Goal: Obtain resource: Obtain resource

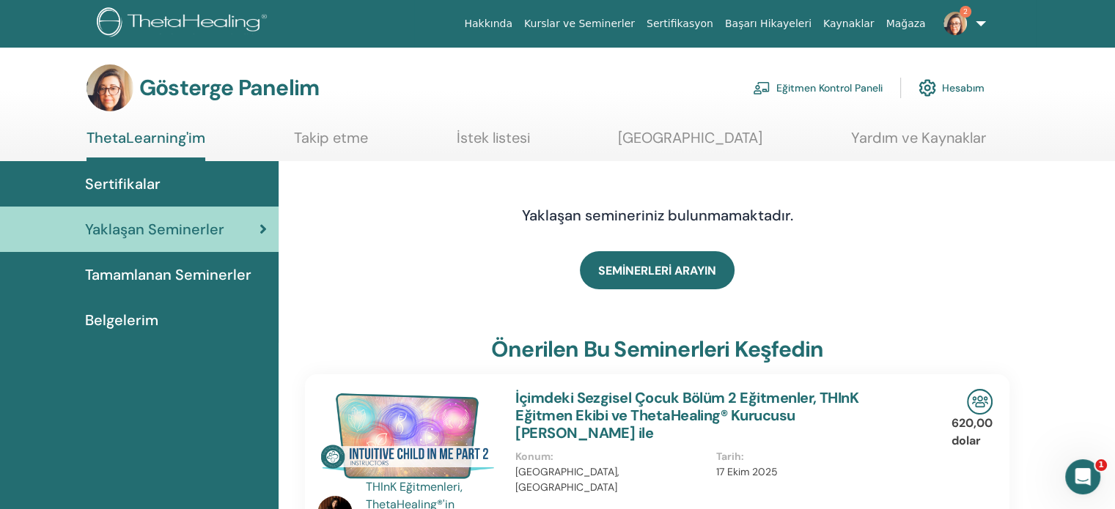
click at [210, 272] on font "Tamamlanan Seminerler" at bounding box center [168, 274] width 166 height 19
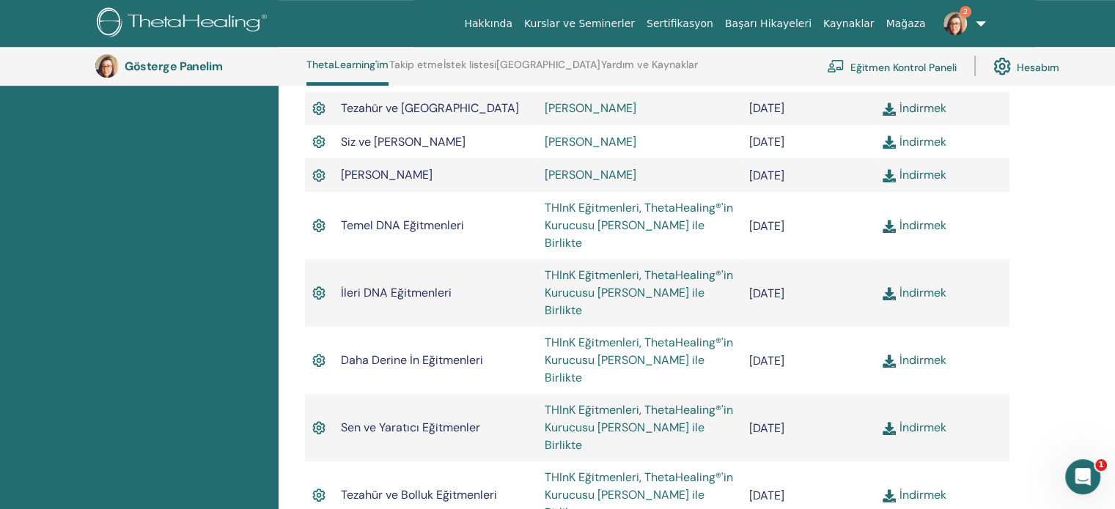
scroll to position [771, 0]
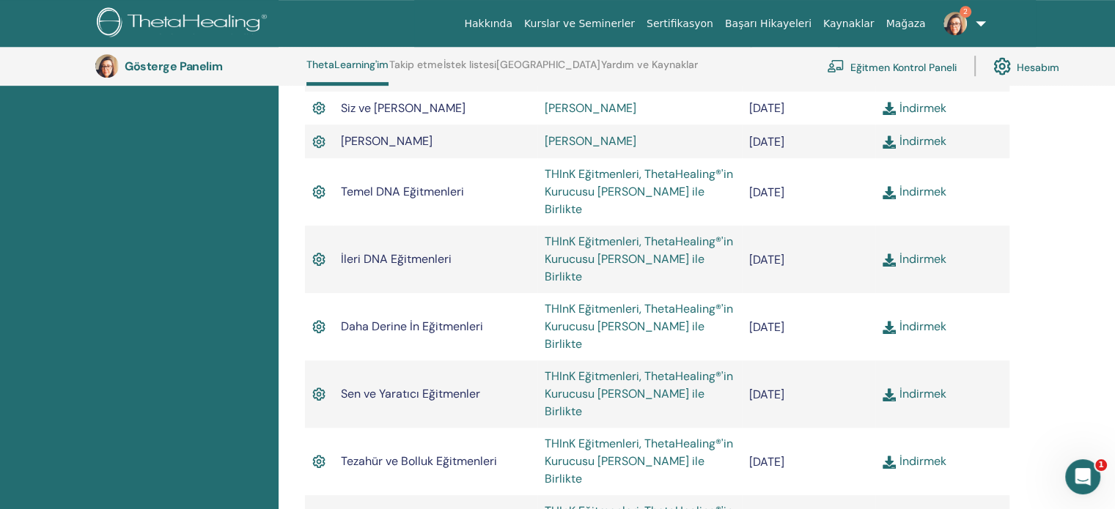
click at [693, 436] on font "THInK Eğitmenleri, ThetaHealing®'in Kurucusu Vianna Stibal ile Birlikte" at bounding box center [639, 461] width 188 height 51
click at [662, 67] on font "Yardım ve Kaynaklar" at bounding box center [649, 64] width 97 height 13
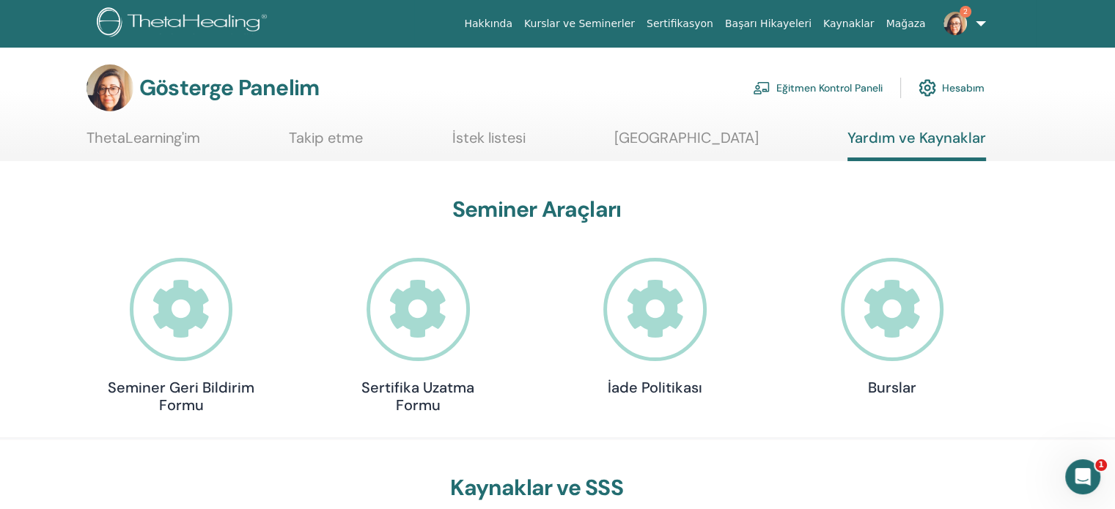
click at [158, 127] on section "Gösterge Panelim Eğitmen Kontrol Paneli Hesabım ThetaLearning'im Takip etme" at bounding box center [557, 112] width 1115 height 97
click at [161, 140] on font "ThetaLearning'im" at bounding box center [143, 137] width 114 height 19
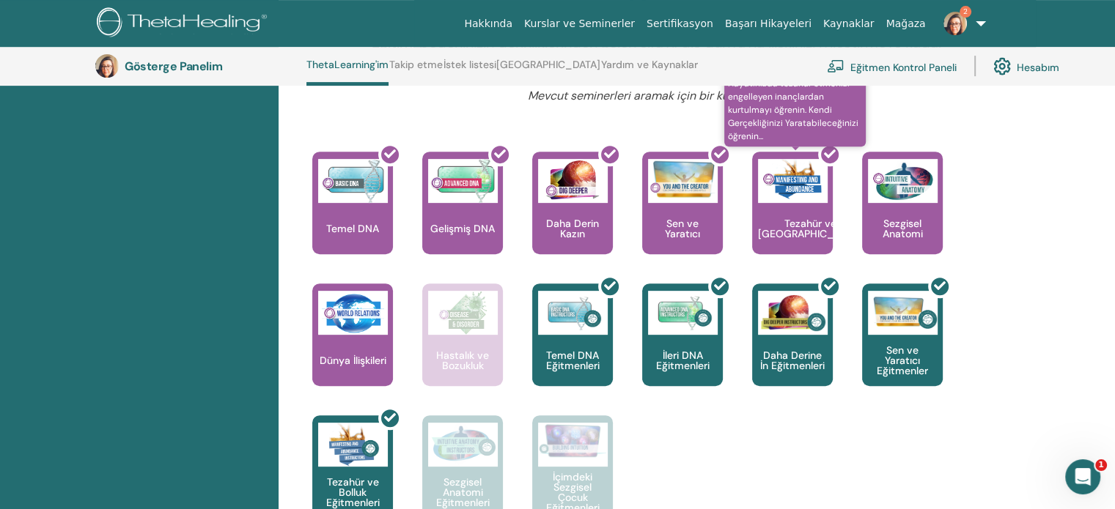
click at [786, 242] on div at bounding box center [801, 209] width 81 height 132
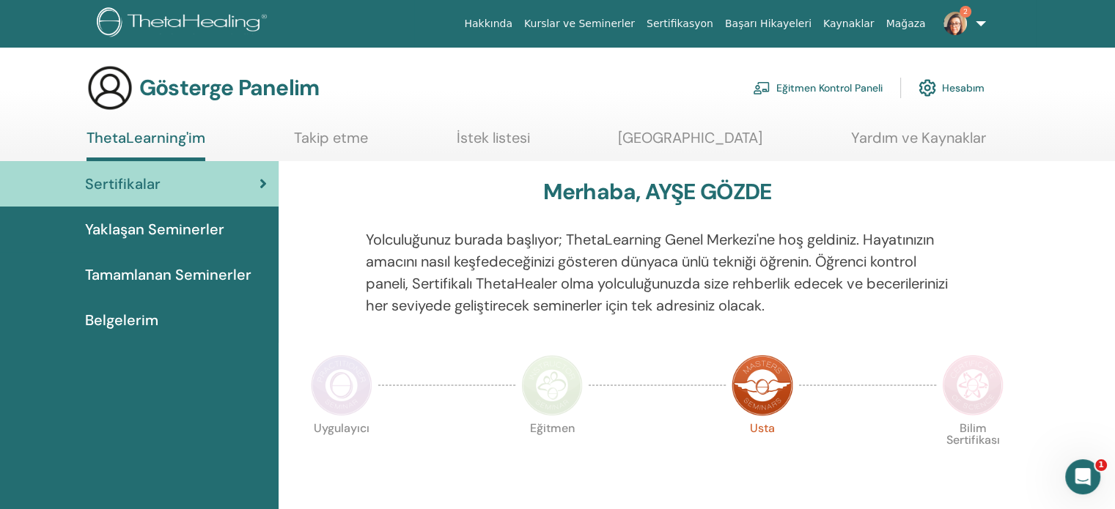
click at [190, 276] on font "Tamamlanan Seminerler" at bounding box center [168, 274] width 166 height 19
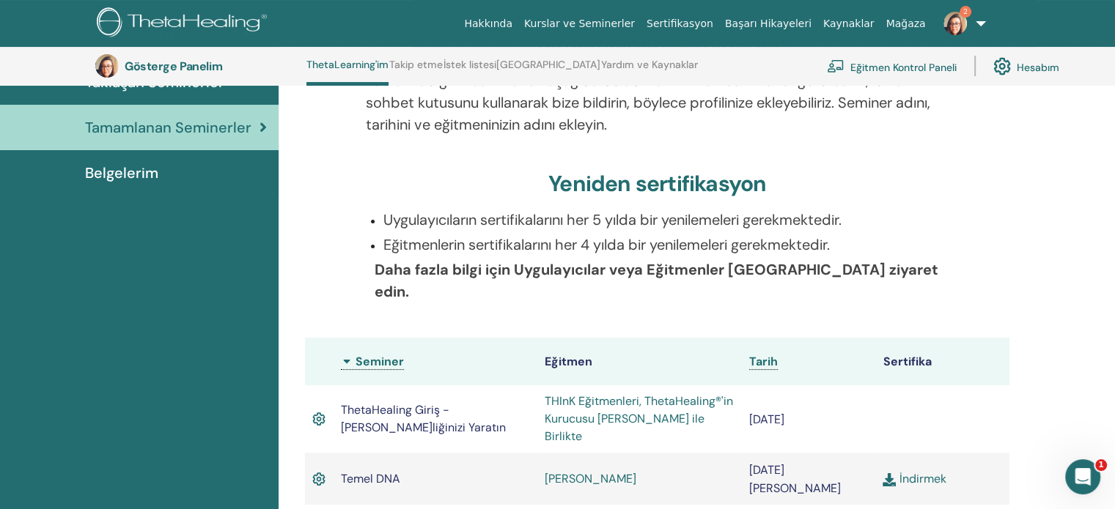
scroll to position [185, 0]
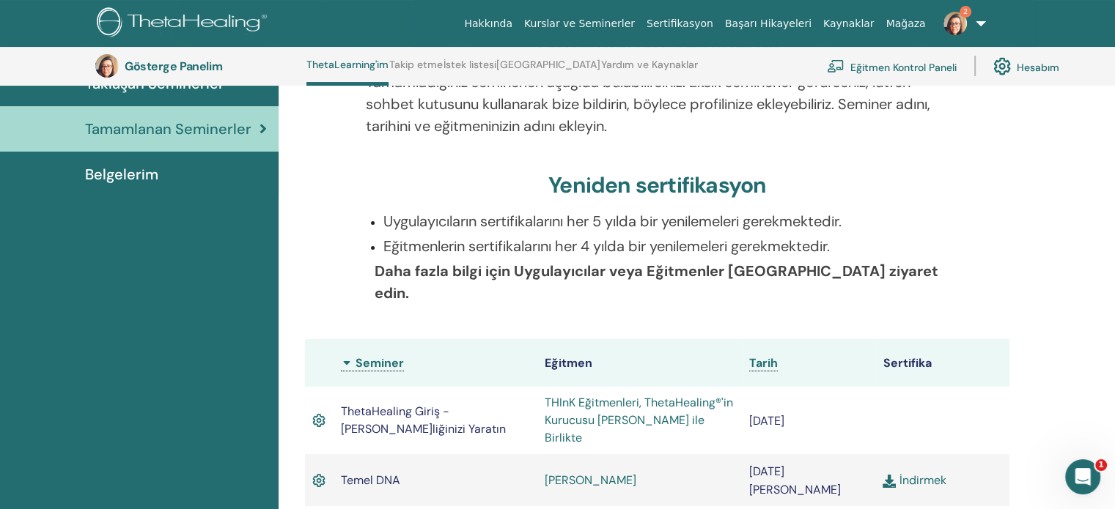
click at [147, 171] on font "Belgelerim" at bounding box center [121, 174] width 73 height 19
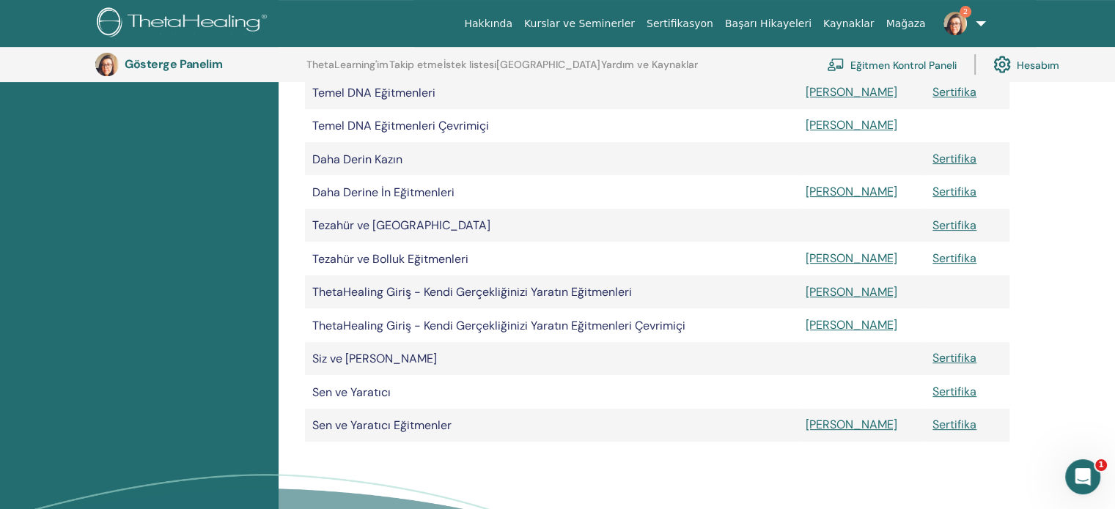
scroll to position [548, 0]
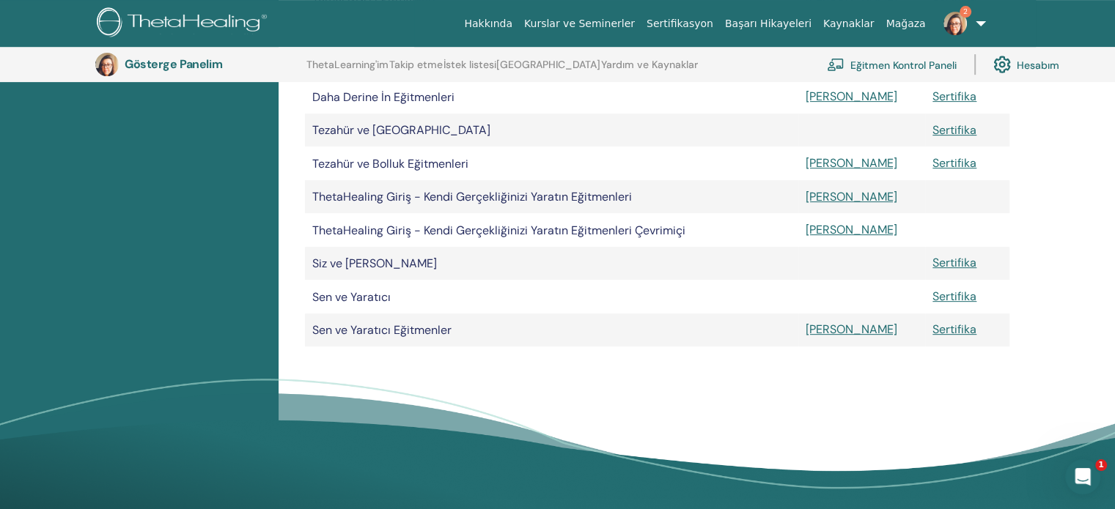
click at [400, 338] on font "Sen ve Yaratıcı Eğitmenler" at bounding box center [381, 329] width 139 height 15
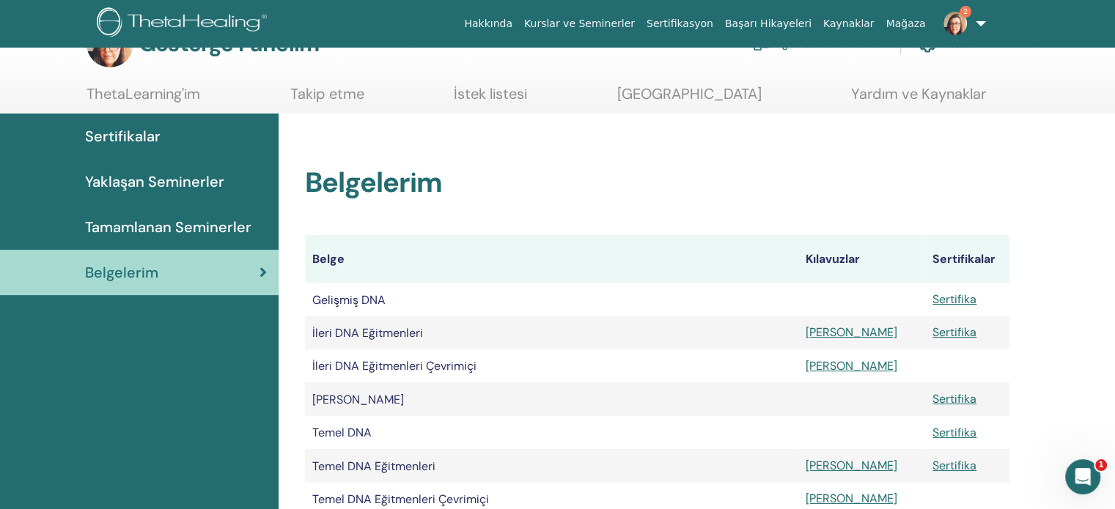
scroll to position [0, 0]
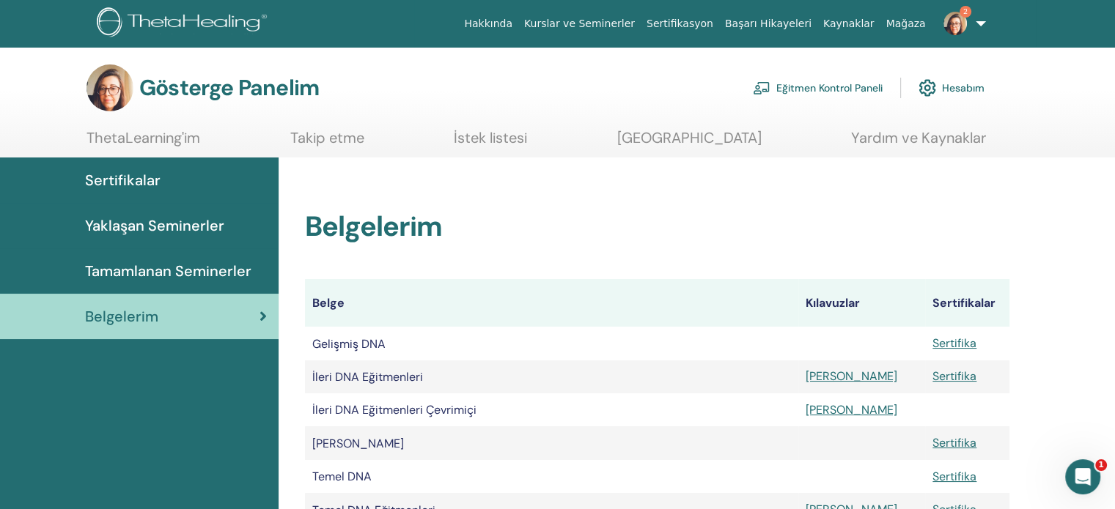
click at [862, 24] on font "Kaynaklar" at bounding box center [848, 24] width 51 height 12
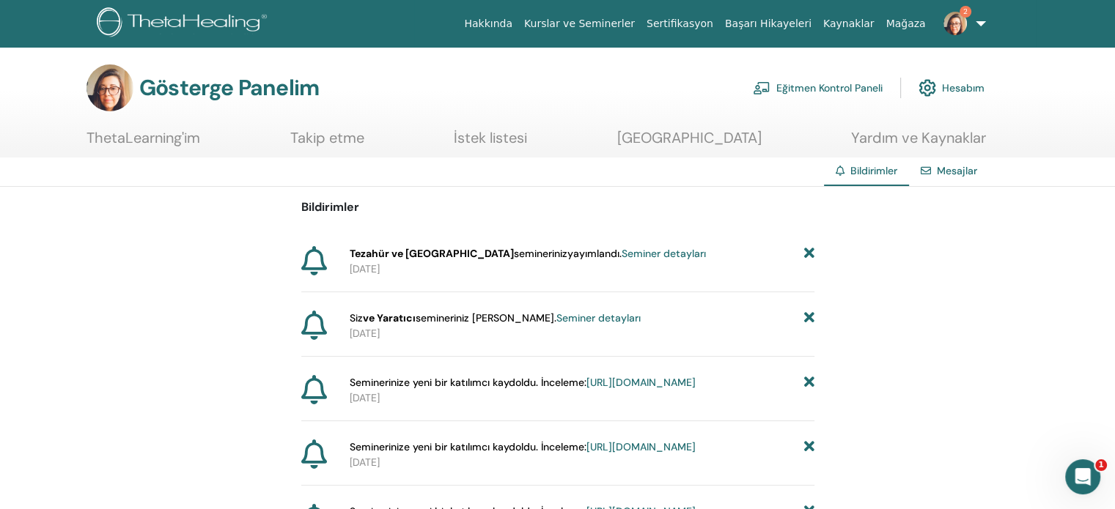
click at [874, 91] on font "Eğitmen Kontrol Paneli" at bounding box center [829, 88] width 106 height 13
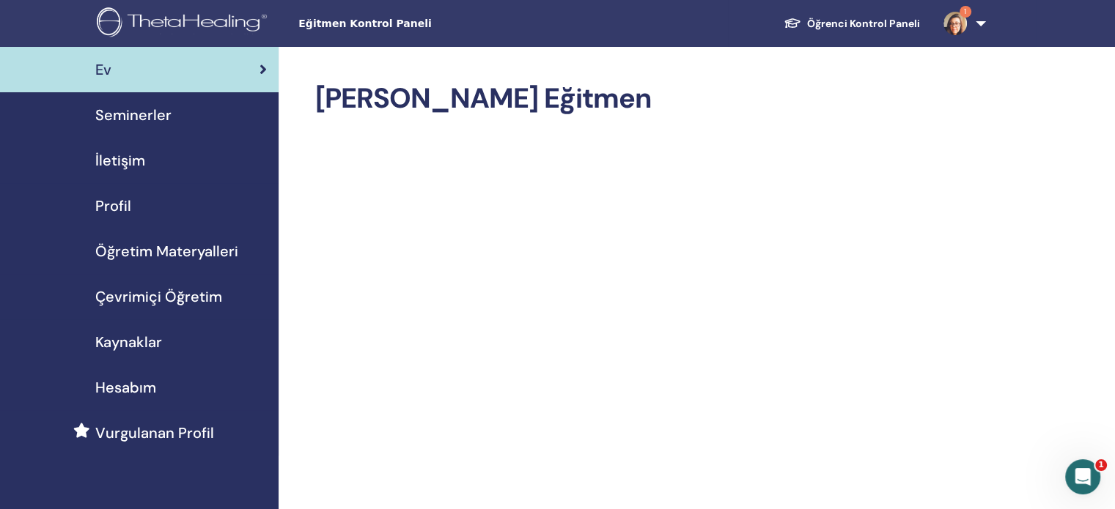
click at [168, 252] on font "Öğretim Materyalleri" at bounding box center [166, 251] width 143 height 19
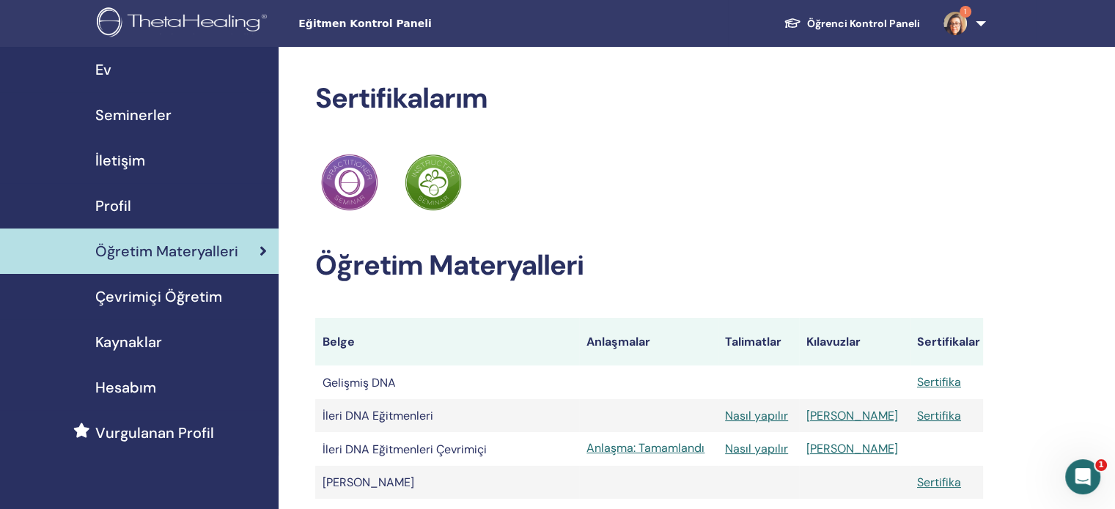
click at [183, 295] on font "Çevrimiçi Öğretim" at bounding box center [158, 296] width 127 height 19
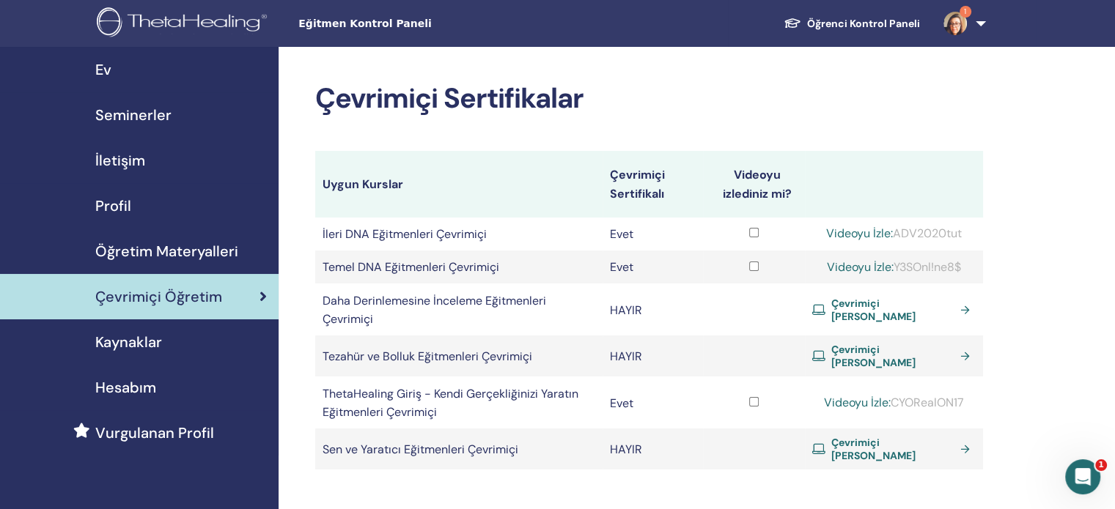
click at [218, 254] on font "Öğretim Materyalleri" at bounding box center [166, 251] width 143 height 19
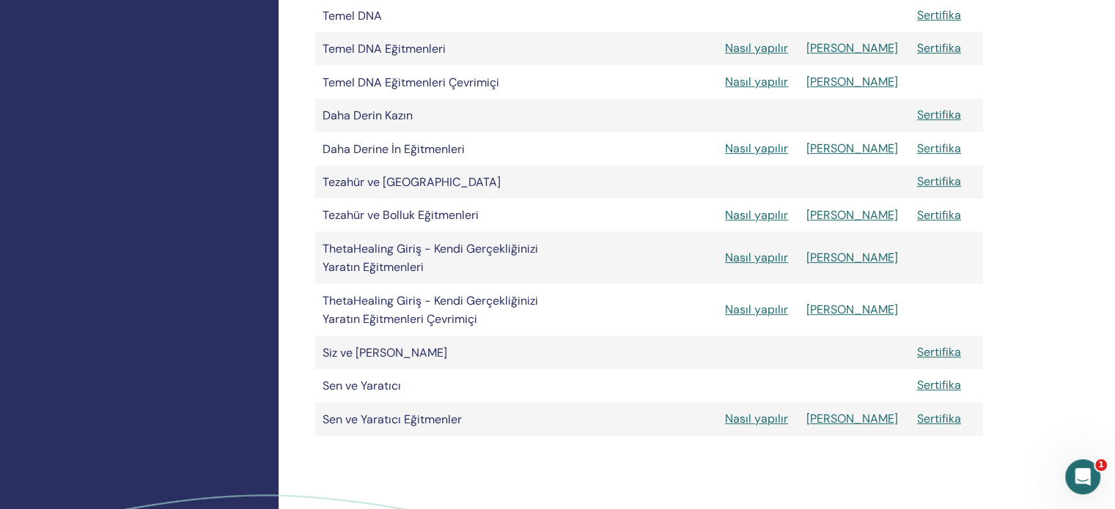
scroll to position [586, 0]
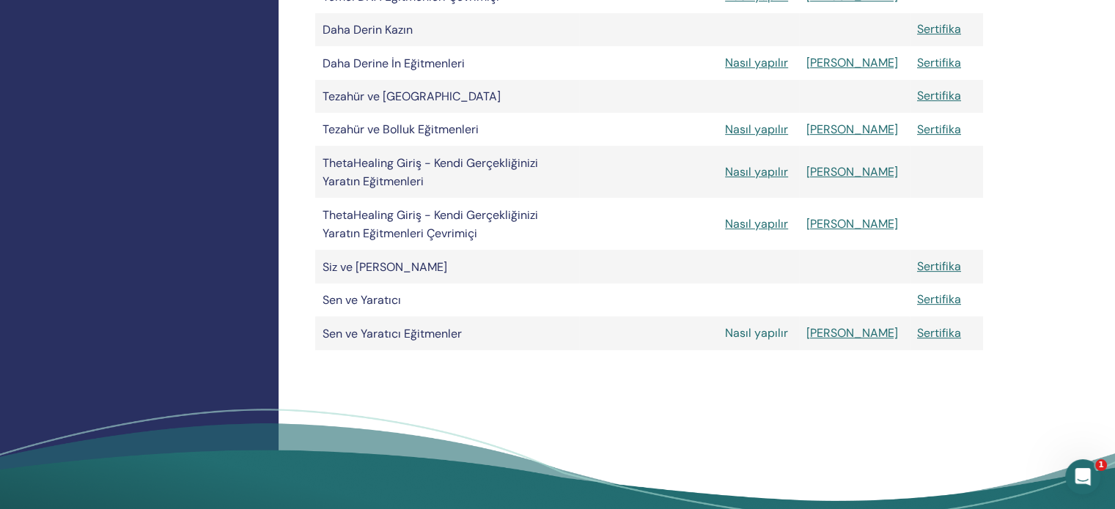
click at [762, 341] on font "Nasıl yapılır" at bounding box center [756, 332] width 63 height 15
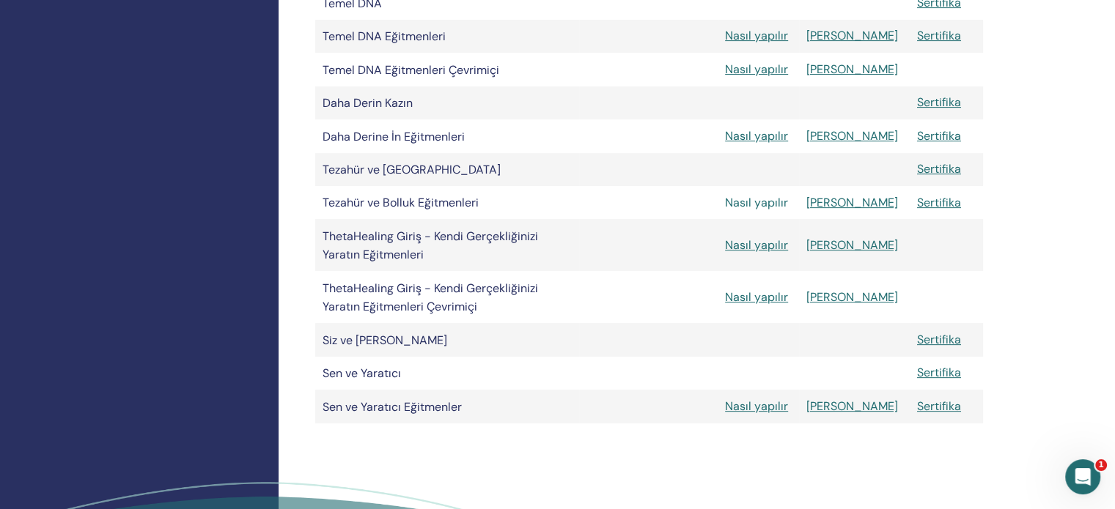
click at [780, 207] on font "Nasıl yapılır" at bounding box center [756, 202] width 63 height 15
